Goal: Use online tool/utility: Utilize a website feature to perform a specific function

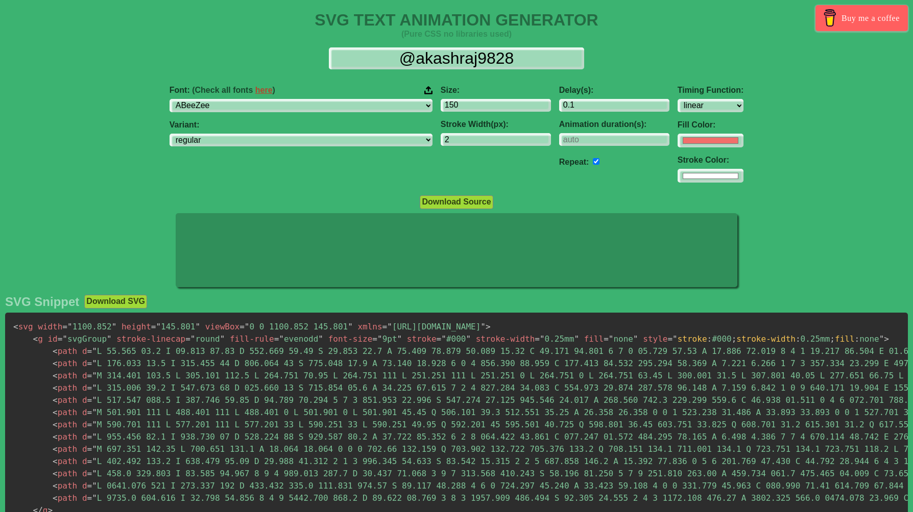
select select "linear"
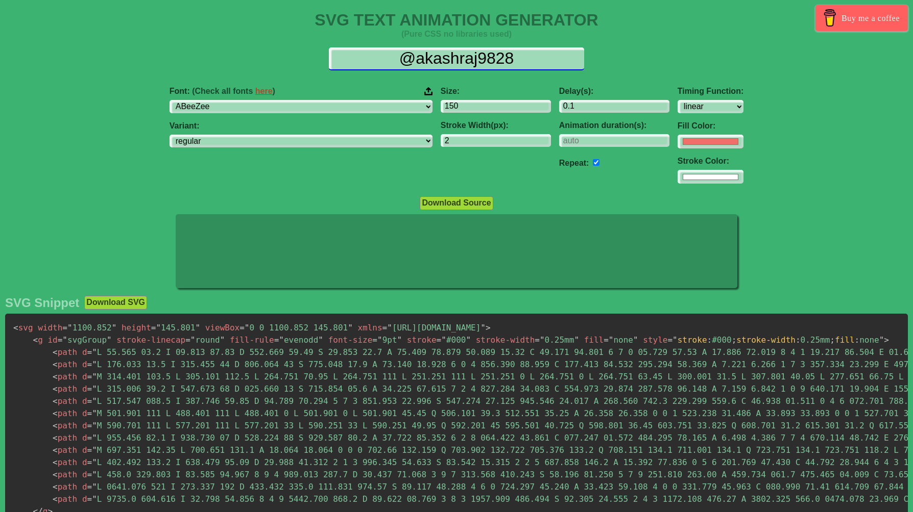
click at [527, 62] on input "@akashraj9828" at bounding box center [456, 58] width 255 height 23
drag, startPoint x: 532, startPoint y: 57, endPoint x: 361, endPoint y: 56, distance: 171.0
click at [361, 56] on input "@akashraj9828" at bounding box center [456, 58] width 255 height 23
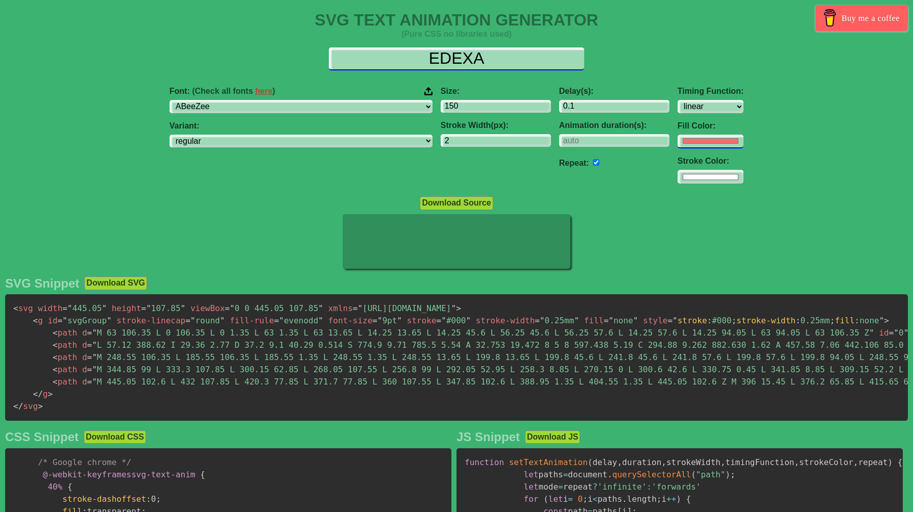
type input "EDEXA"
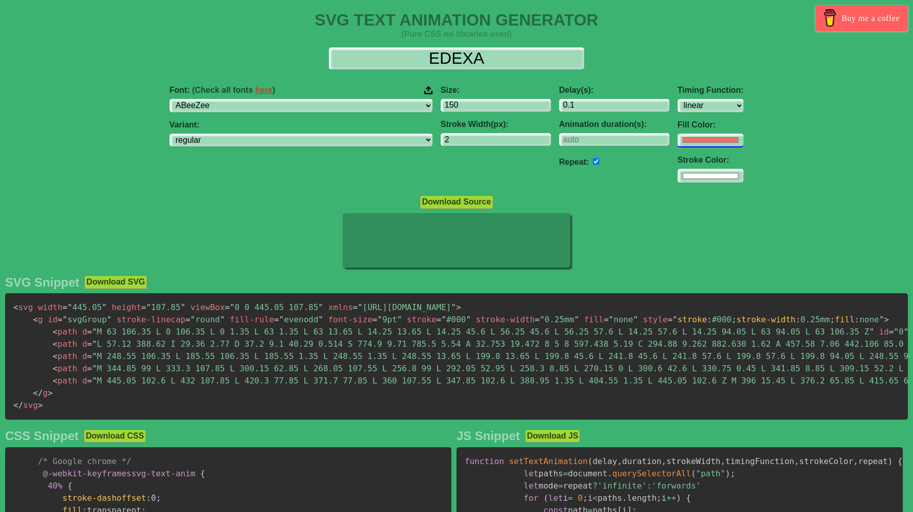
click at [677, 142] on input "#f16f6b" at bounding box center [710, 141] width 66 height 14
type input "#6e9af2"
click at [805, 188] on div "Font: (Check all fonts here ) ABeeZee [PERSON_NAME] Display AR One Sans [PERSON…" at bounding box center [456, 135] width 913 height 114
click at [677, 175] on input "#ffffff" at bounding box center [710, 176] width 66 height 14
type input "#220606"
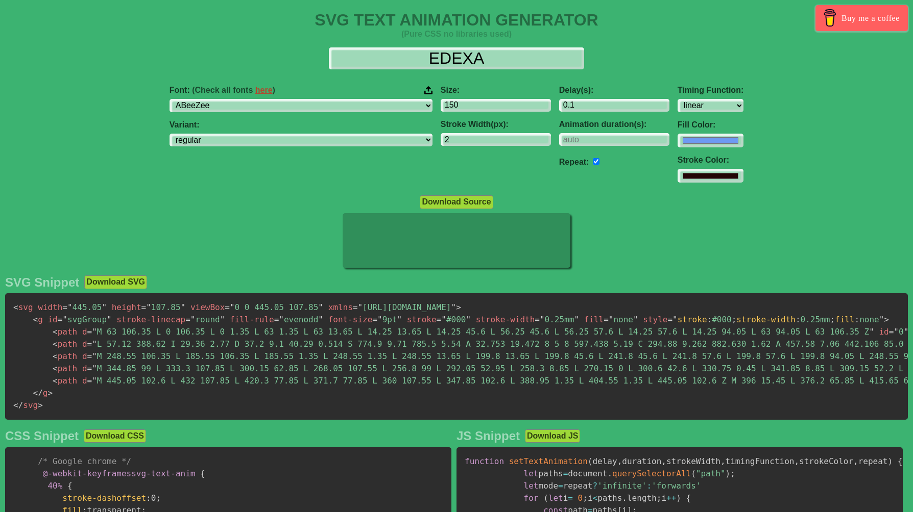
click at [754, 193] on div "SVG TEXT ANIMATION GENERATOR (Pure CSS no libraries used) Buy me a coffee EDEXA…" at bounding box center [456, 460] width 913 height 898
click at [677, 134] on input "#6e9af2" at bounding box center [710, 141] width 66 height 14
type input "#0053fa"
click at [783, 145] on div "Font: (Check all fonts here ) ABeeZee [PERSON_NAME] Display AR One Sans [PERSON…" at bounding box center [456, 135] width 913 height 114
click at [303, 106] on select "ABeeZee [PERSON_NAME] Display AR One Sans [PERSON_NAME] Libre Aboreto Abril Fat…" at bounding box center [300, 106] width 263 height 14
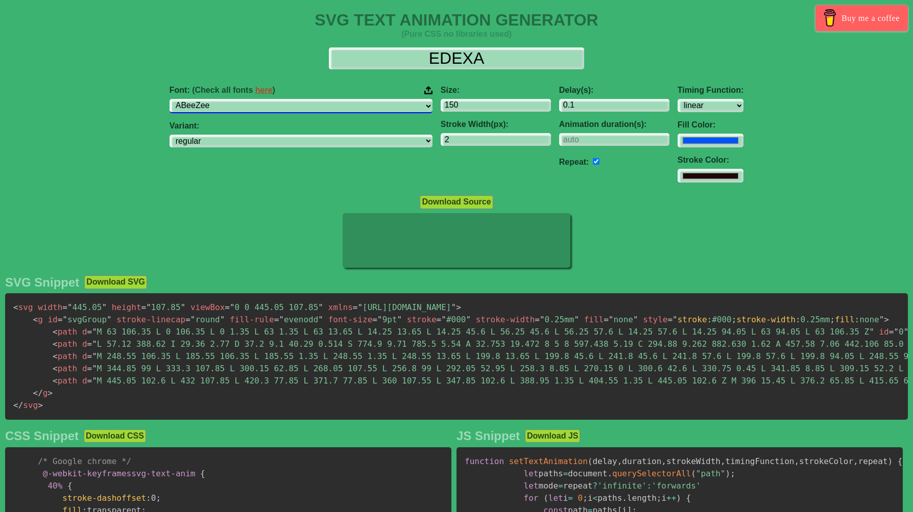
select select "[PERSON_NAME] Display"
click at [248, 99] on select "ABeeZee [PERSON_NAME] Display AR One Sans [PERSON_NAME] Libre Aboreto Abril Fat…" at bounding box center [300, 106] width 263 height 14
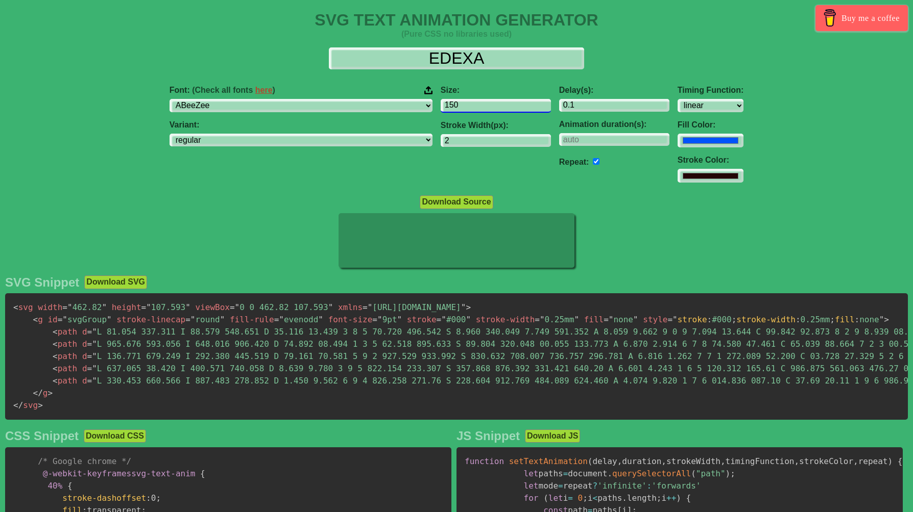
click at [475, 105] on input "150" at bounding box center [495, 106] width 110 height 14
click at [559, 104] on input "0.1" at bounding box center [614, 106] width 110 height 14
click at [581, 103] on input "1.1" at bounding box center [614, 106] width 110 height 14
click at [581, 103] on input "2.1" at bounding box center [614, 106] width 110 height 14
click at [582, 107] on input "1.1" at bounding box center [614, 106] width 110 height 14
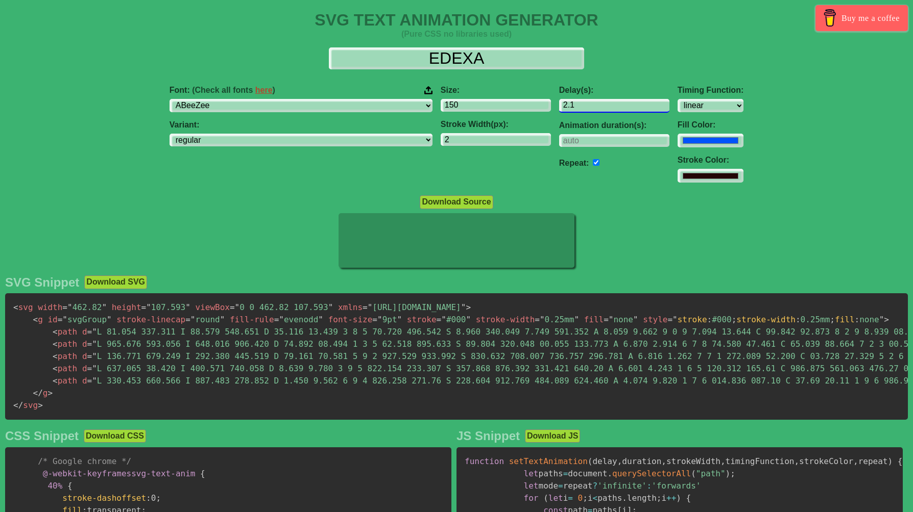
click at [583, 103] on input "2.1" at bounding box center [614, 106] width 110 height 14
click at [581, 109] on input "1.1" at bounding box center [614, 106] width 110 height 14
click at [581, 109] on input "0.1" at bounding box center [614, 106] width 110 height 14
click at [581, 109] on input "-0.9" at bounding box center [614, 106] width 110 height 14
click at [581, 103] on input "0.1" at bounding box center [614, 106] width 110 height 14
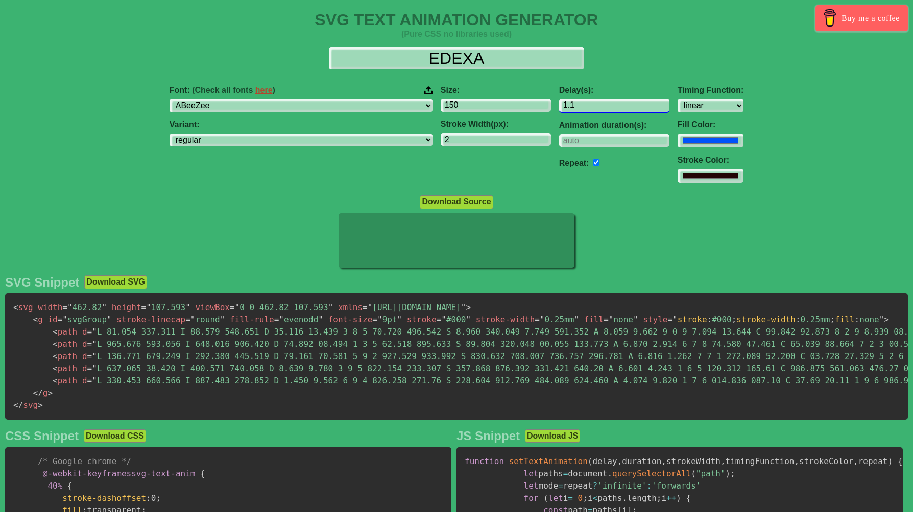
click at [581, 103] on input "1.1" at bounding box center [614, 106] width 110 height 14
click at [559, 107] on input "1.1" at bounding box center [614, 106] width 110 height 14
drag, startPoint x: 531, startPoint y: 107, endPoint x: 486, endPoint y: 106, distance: 44.9
click at [486, 106] on div "Font: (Check all fonts here ) ABeeZee [PERSON_NAME] Display AR One Sans [PERSON…" at bounding box center [456, 135] width 913 height 114
type input "0.5"
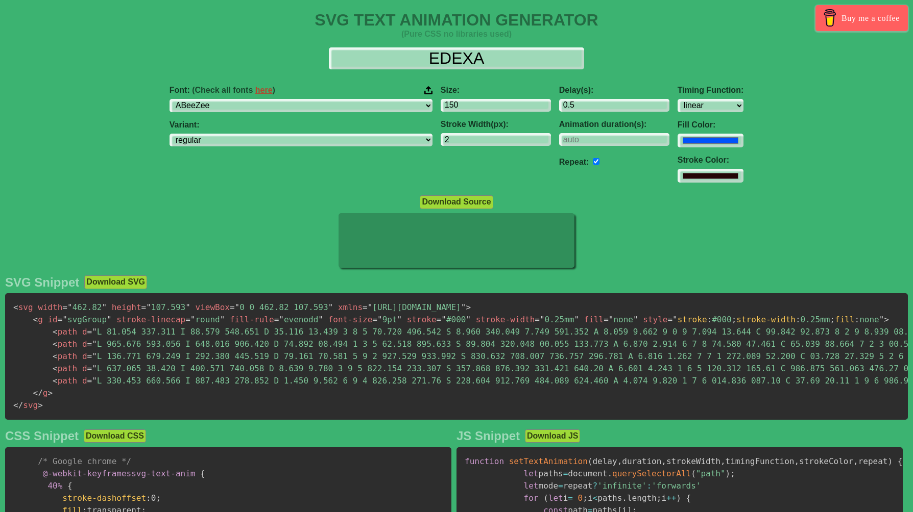
click at [775, 122] on div "Font: (Check all fonts here ) ABeeZee [PERSON_NAME] Display AR One Sans [PERSON…" at bounding box center [456, 135] width 913 height 114
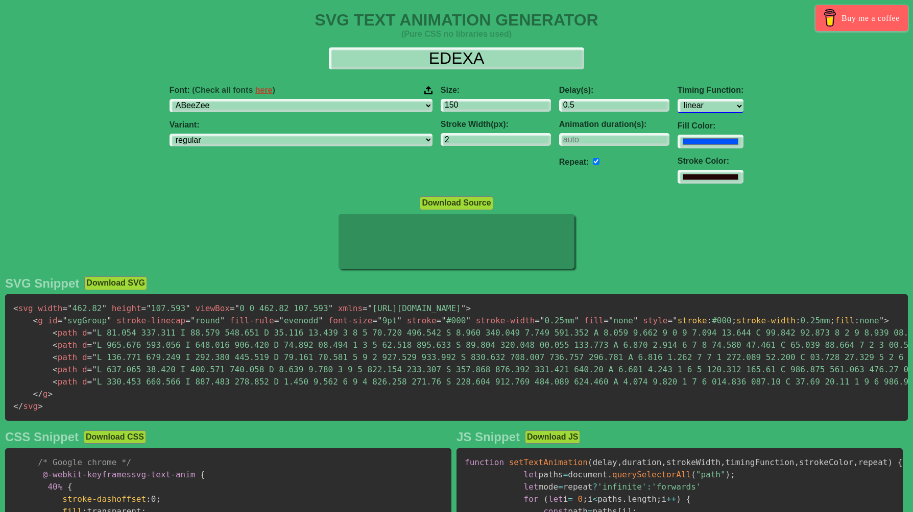
click at [677, 105] on select "ease ease-in ease-out ease-in-out linear step-start step-end" at bounding box center [710, 106] width 66 height 14
click at [677, 99] on select "ease ease-in ease-out ease-in-out linear step-start step-end" at bounding box center [710, 106] width 66 height 14
click at [677, 108] on select "ease ease-in ease-out ease-in-out linear step-start step-end" at bounding box center [710, 106] width 66 height 14
click at [677, 99] on select "ease ease-in ease-out ease-in-out linear step-start step-end" at bounding box center [710, 106] width 66 height 14
click at [677, 111] on select "ease ease-in ease-out ease-in-out linear step-start step-end" at bounding box center [710, 106] width 66 height 14
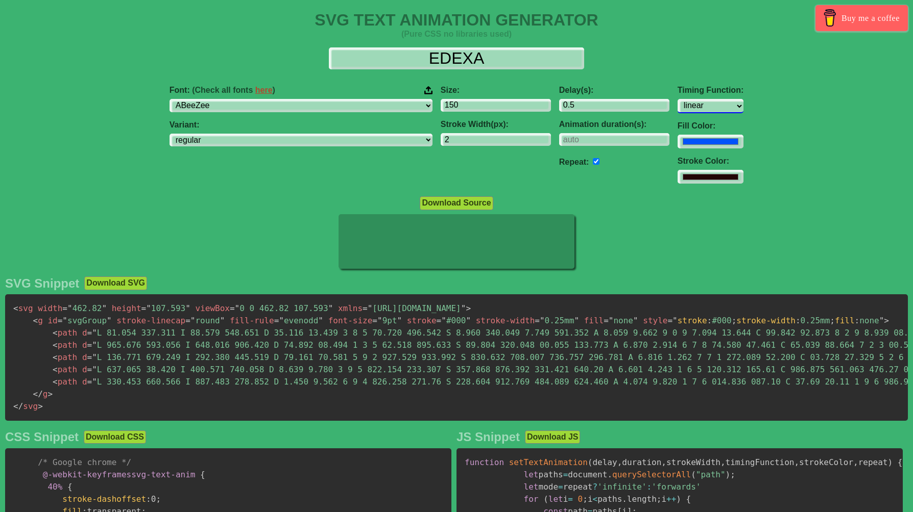
click at [677, 99] on select "ease ease-in ease-out ease-in-out linear step-start step-end" at bounding box center [710, 106] width 66 height 14
click at [677, 104] on select "ease ease-in ease-out ease-in-out linear step-start step-end" at bounding box center [710, 106] width 66 height 14
select select "ease-in-out"
click at [677, 99] on select "ease ease-in ease-out ease-in-out linear step-start step-end" at bounding box center [710, 106] width 66 height 14
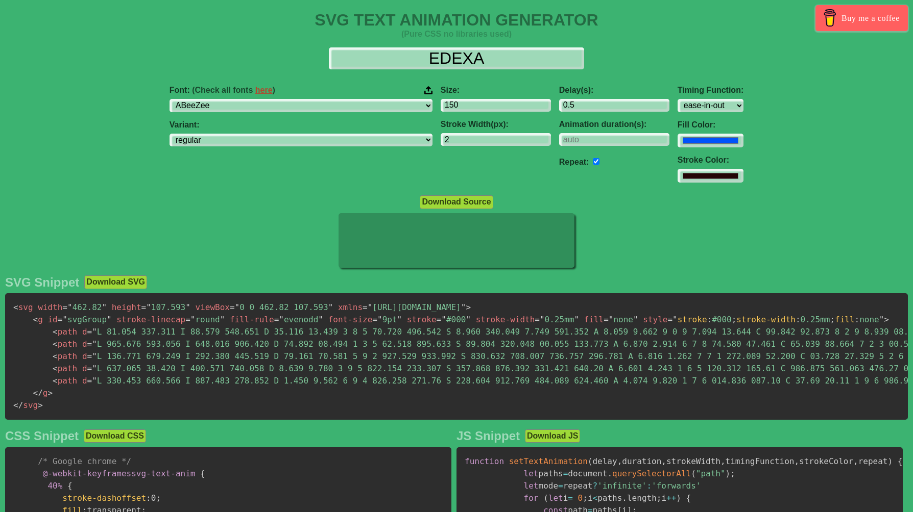
click at [745, 157] on div "Font: (Check all fonts here ) ABeeZee [PERSON_NAME] Display AR One Sans [PERSON…" at bounding box center [456, 135] width 913 height 114
click at [593, 162] on input "checkbox" at bounding box center [596, 161] width 7 height 7
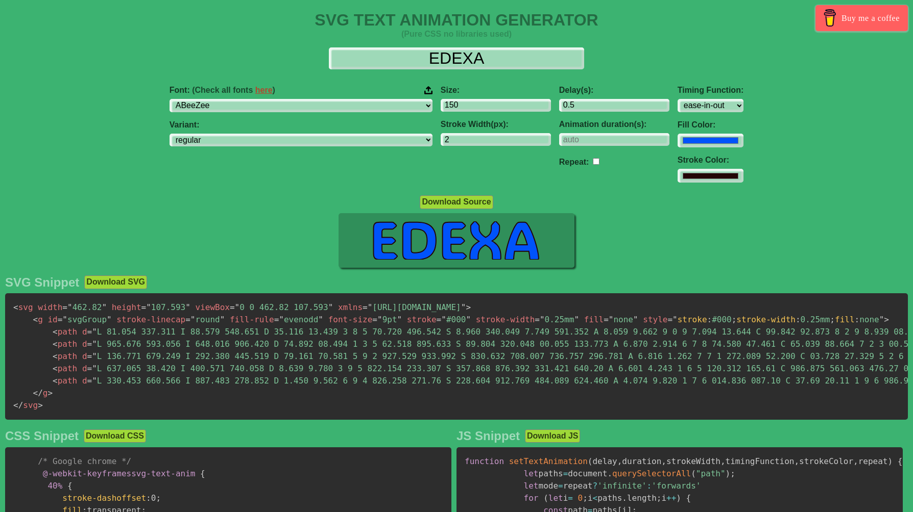
click at [763, 195] on div "Download Source" at bounding box center [456, 202] width 913 height 14
click at [593, 160] on input "checkbox" at bounding box center [596, 161] width 7 height 7
checkbox input "true"
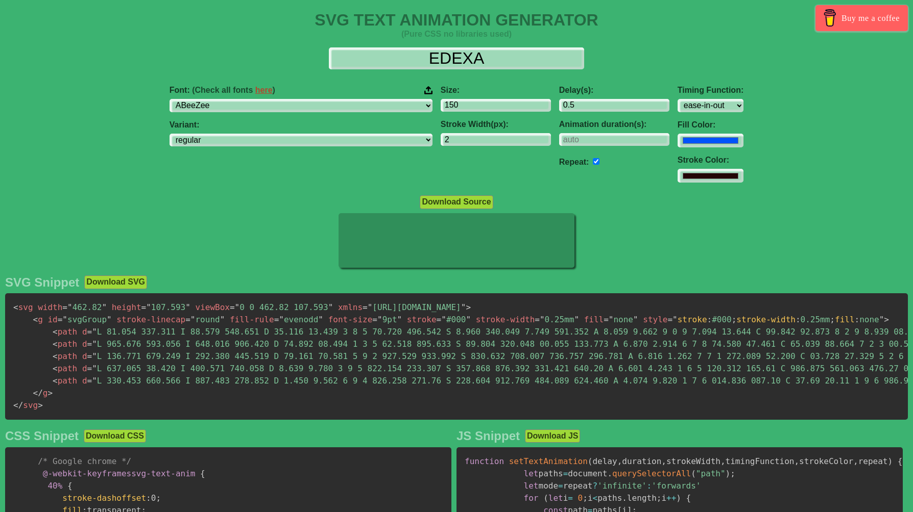
click at [741, 180] on div "Font: (Check all fonts here ) ABeeZee [PERSON_NAME] Display AR One Sans [PERSON…" at bounding box center [456, 135] width 913 height 114
click at [559, 140] on input "number" at bounding box center [614, 140] width 110 height 14
click at [732, 150] on div "Font: (Check all fonts here ) ABeeZee [PERSON_NAME] Display AR One Sans [PERSON…" at bounding box center [456, 135] width 913 height 114
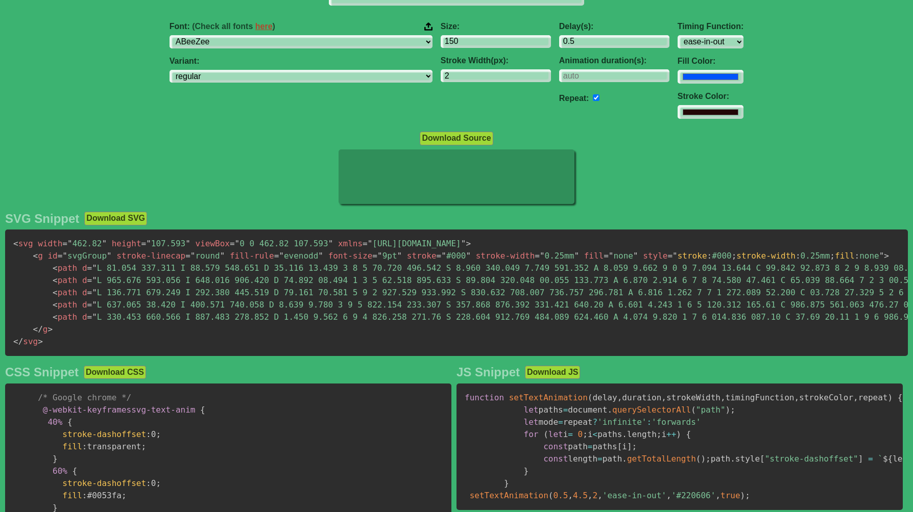
scroll to position [127, 0]
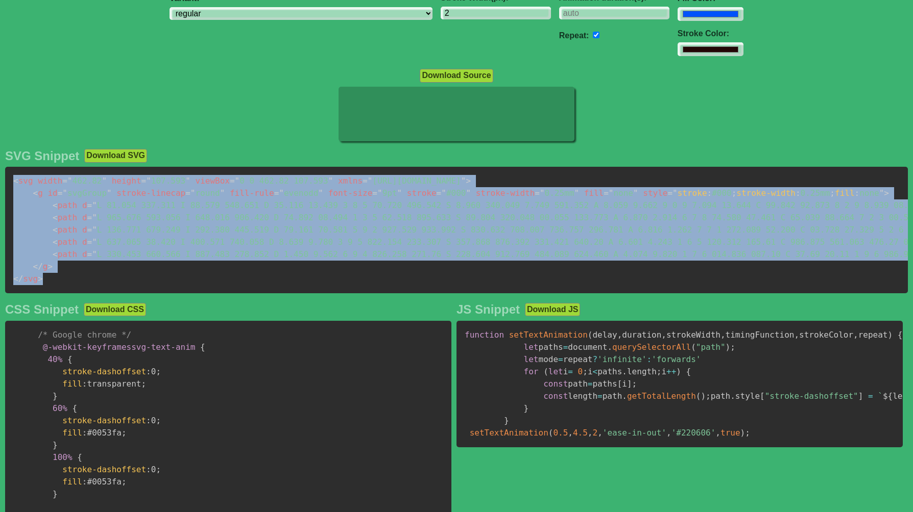
drag, startPoint x: 60, startPoint y: 278, endPoint x: 0, endPoint y: 177, distance: 118.1
click at [0, 177] on div "SVG Snippet Download SVG < svg width = " 462.82 " height = " 107.593 " viewBox …" at bounding box center [456, 441] width 913 height 595
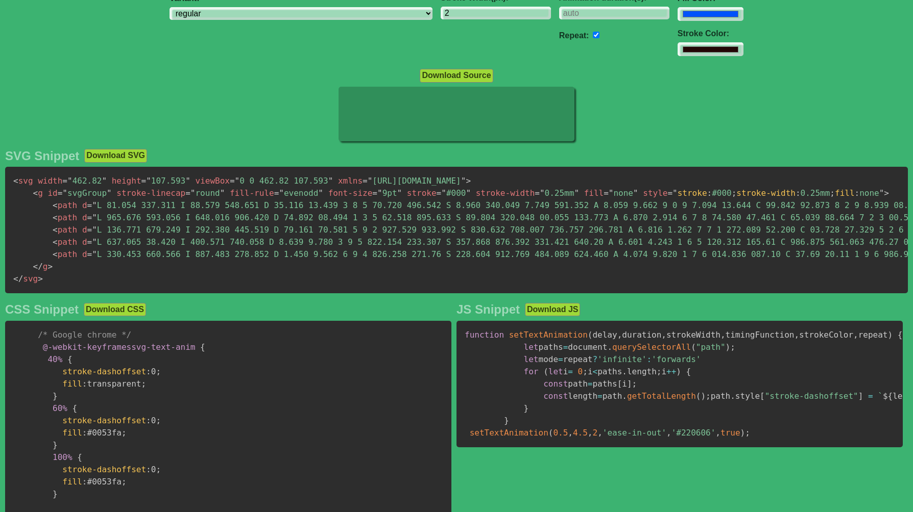
click at [157, 99] on div at bounding box center [456, 115] width 913 height 57
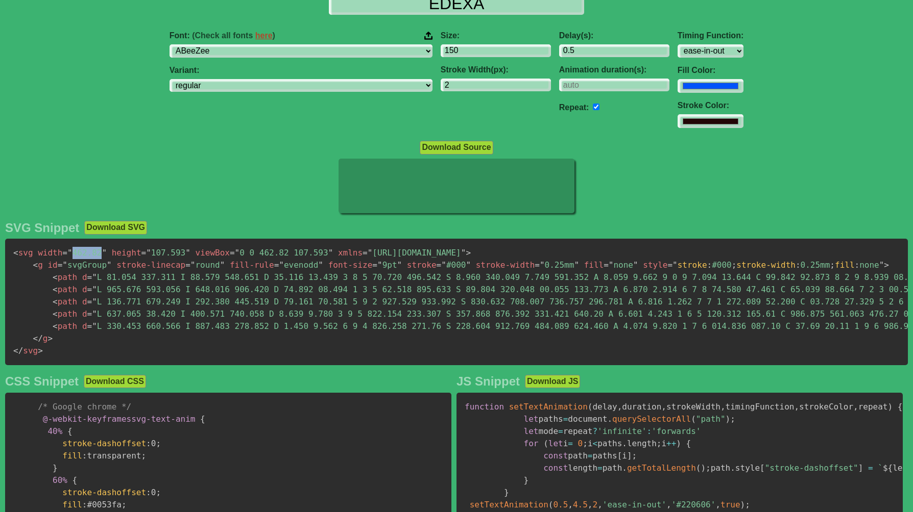
drag, startPoint x: 103, startPoint y: 250, endPoint x: 72, endPoint y: 252, distance: 30.2
click at [72, 252] on span "= " 462.82 "" at bounding box center [84, 253] width 44 height 10
click at [440, 50] on input "150" at bounding box center [495, 51] width 110 height 14
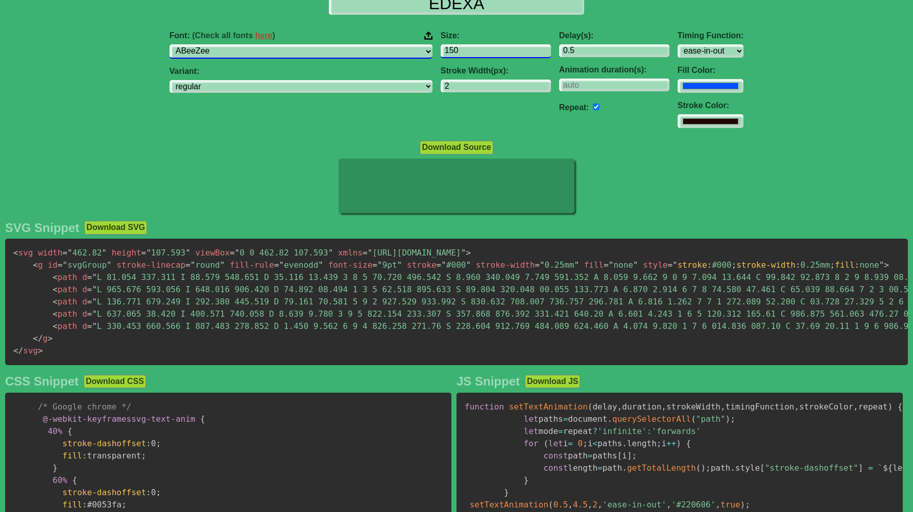
drag, startPoint x: 425, startPoint y: 50, endPoint x: 376, endPoint y: 54, distance: 48.7
click at [376, 54] on div "Font: (Check all fonts here ) ABeeZee [PERSON_NAME] Display AR One Sans [PERSON…" at bounding box center [456, 80] width 913 height 114
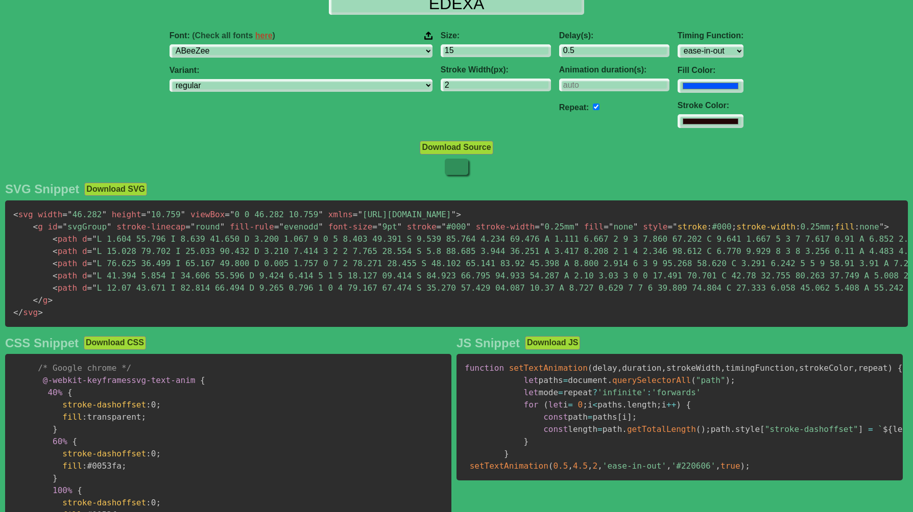
click at [162, 129] on div "Font: (Check all fonts here ) ABeeZee [PERSON_NAME] Display AR One Sans [PERSON…" at bounding box center [456, 80] width 913 height 114
click at [481, 53] on input "14" at bounding box center [495, 51] width 110 height 14
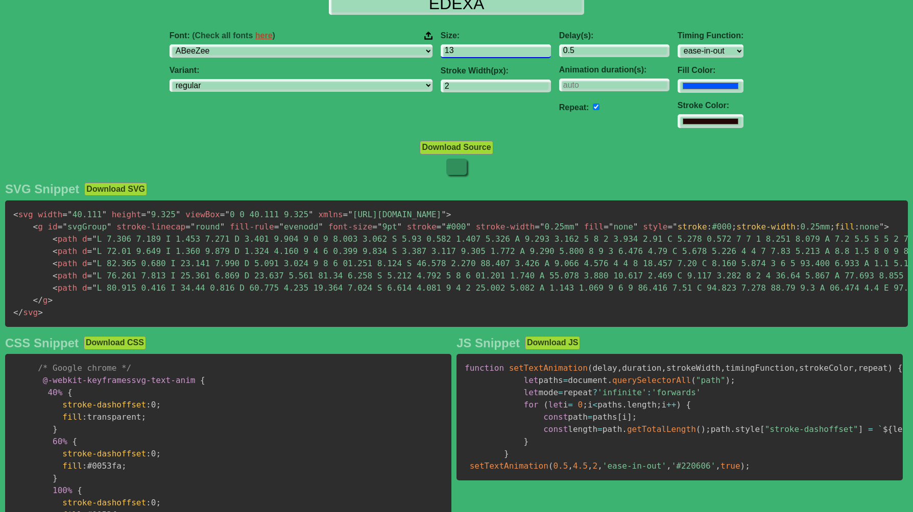
click at [481, 53] on input "13" at bounding box center [495, 51] width 110 height 14
click at [481, 47] on input "14" at bounding box center [495, 51] width 110 height 14
click at [481, 47] on input "15" at bounding box center [495, 51] width 110 height 14
click at [481, 47] on input "16" at bounding box center [495, 51] width 110 height 14
click at [481, 47] on input "17" at bounding box center [495, 51] width 110 height 14
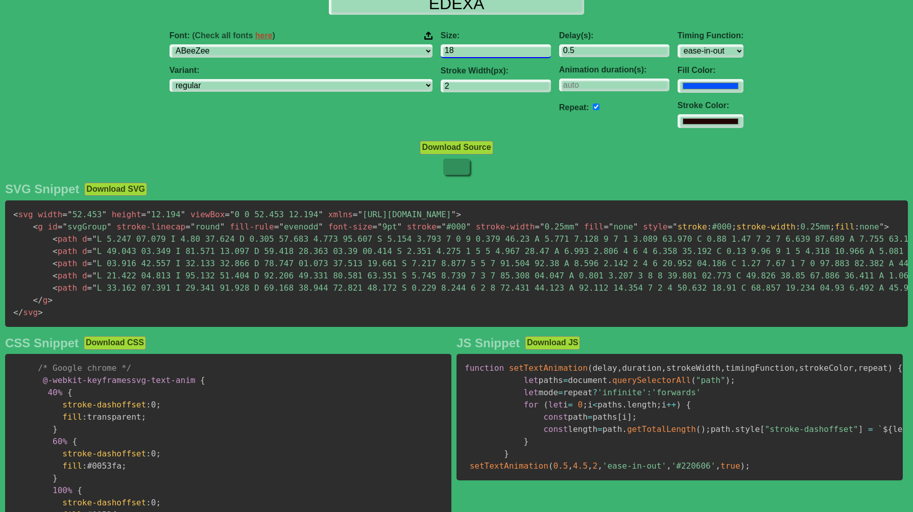
click at [481, 47] on input "18" at bounding box center [495, 51] width 110 height 14
click at [481, 47] on input "19" at bounding box center [495, 51] width 110 height 14
click at [481, 47] on input "20" at bounding box center [495, 51] width 110 height 14
click at [481, 47] on input "21" at bounding box center [495, 51] width 110 height 14
click at [481, 47] on input "22" at bounding box center [495, 51] width 110 height 14
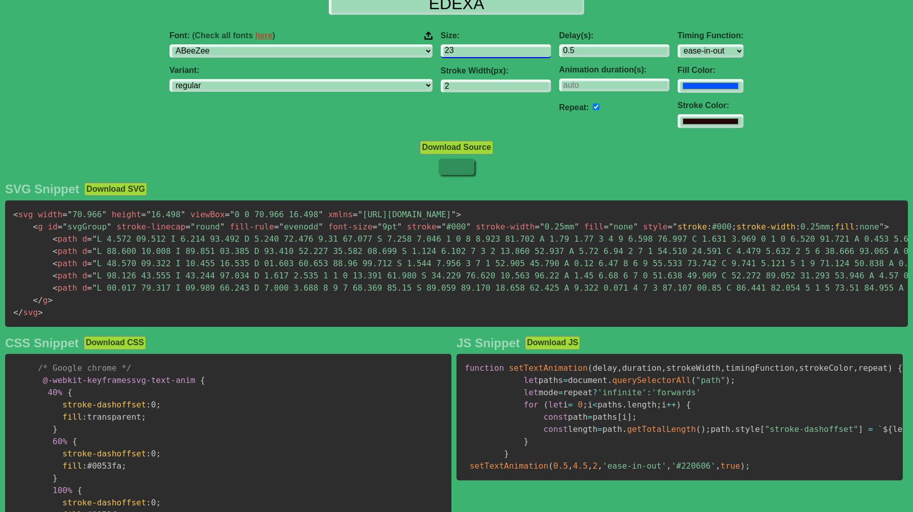
click at [481, 47] on input "23" at bounding box center [495, 51] width 110 height 14
click at [481, 47] on input "24" at bounding box center [495, 51] width 110 height 14
click at [481, 47] on input "25" at bounding box center [495, 51] width 110 height 14
click at [481, 47] on input "26" at bounding box center [495, 51] width 110 height 14
click at [481, 47] on input "27" at bounding box center [495, 51] width 110 height 14
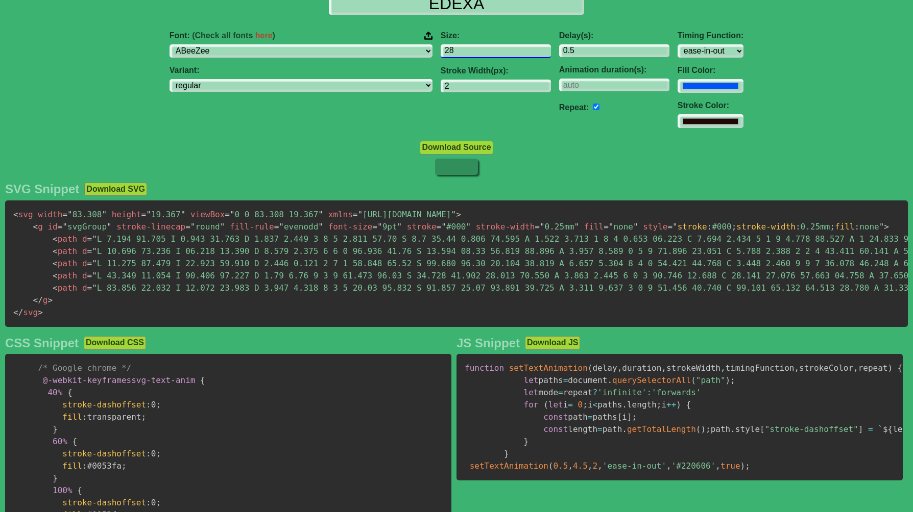
click at [481, 47] on input "28" at bounding box center [495, 51] width 110 height 14
click at [481, 47] on input "29" at bounding box center [495, 51] width 110 height 14
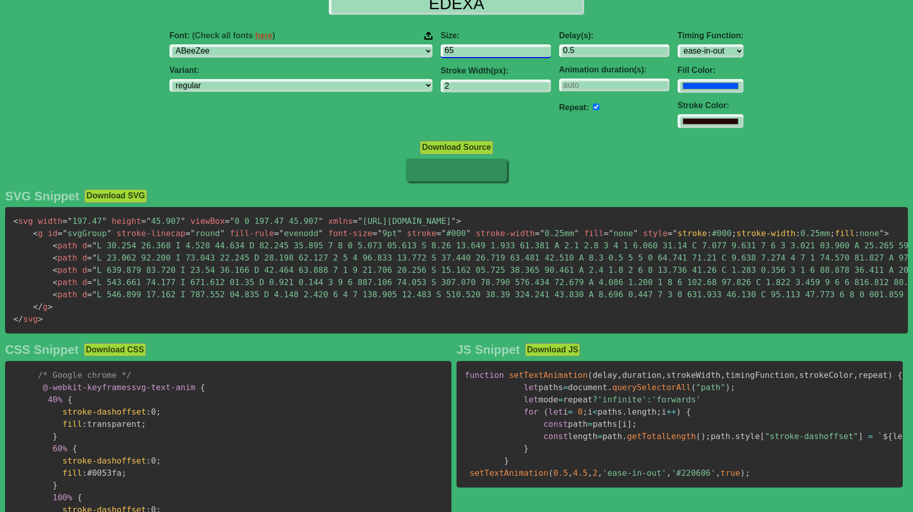
click at [481, 47] on input "65" at bounding box center [495, 51] width 110 height 14
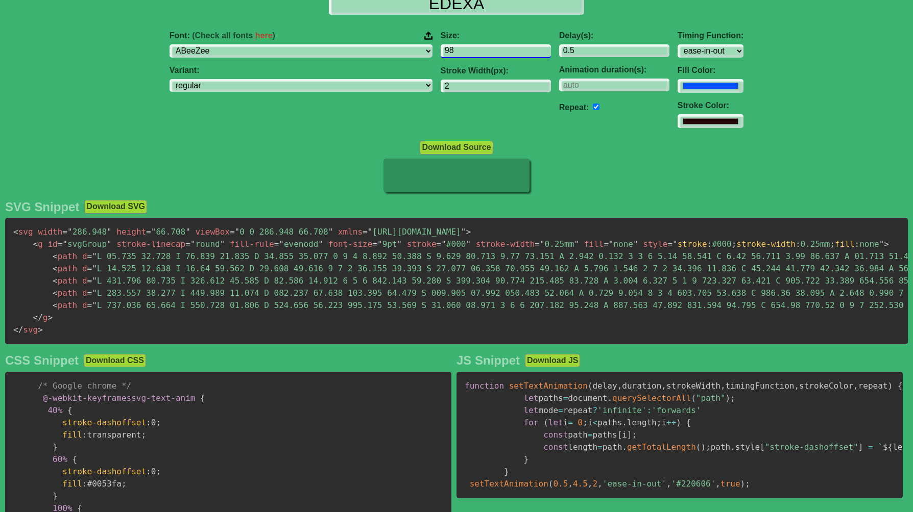
click at [481, 47] on input "98" at bounding box center [495, 51] width 110 height 14
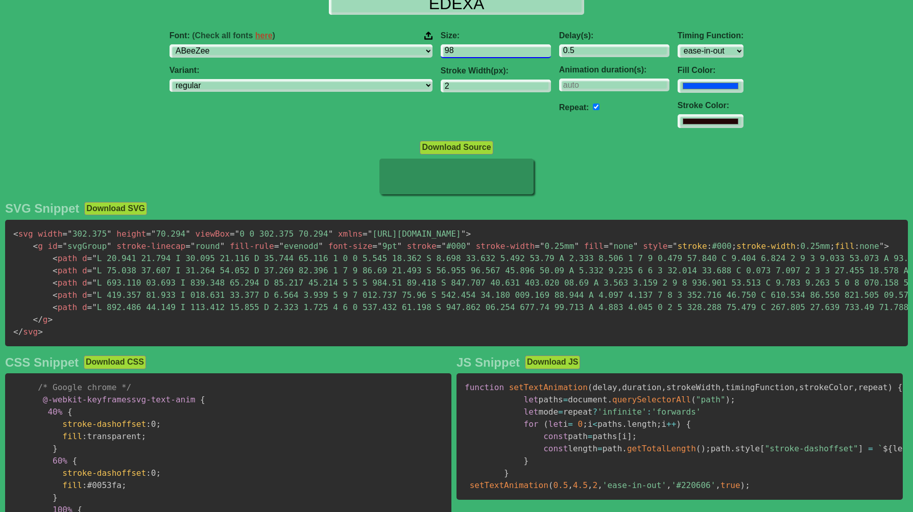
click at [484, 50] on input "98" at bounding box center [495, 51] width 110 height 14
click at [483, 47] on input "99" at bounding box center [495, 51] width 110 height 14
click at [482, 47] on input "100" at bounding box center [495, 51] width 110 height 14
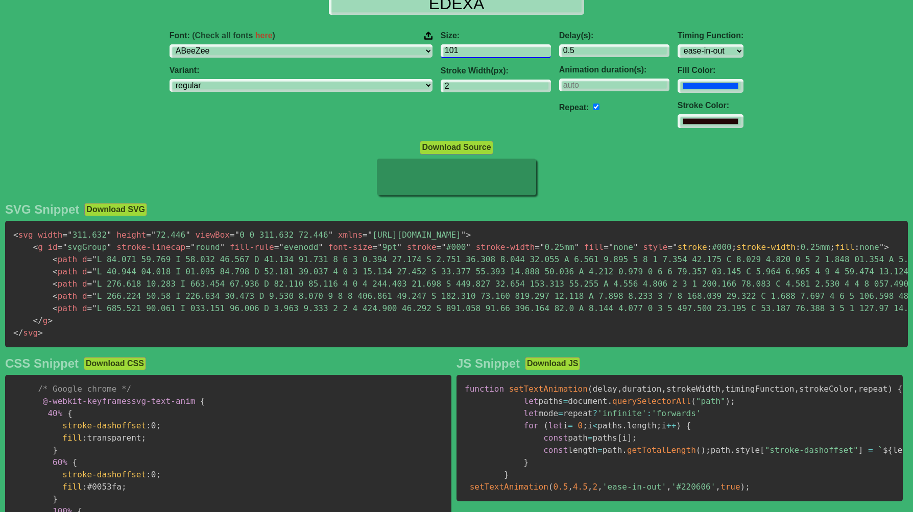
click at [482, 47] on input "101" at bounding box center [495, 51] width 110 height 14
click at [482, 47] on input "102" at bounding box center [495, 51] width 110 height 14
type input "103"
click at [482, 47] on input "103" at bounding box center [495, 51] width 110 height 14
